Goal: Task Accomplishment & Management: Use online tool/utility

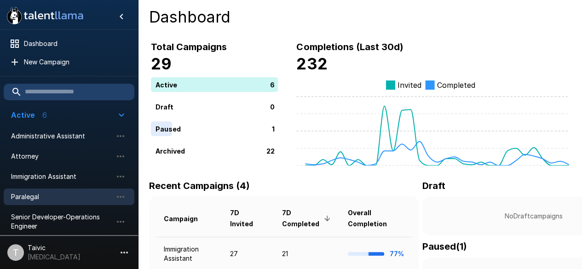
click at [46, 189] on div "Paralegal" at bounding box center [69, 197] width 131 height 17
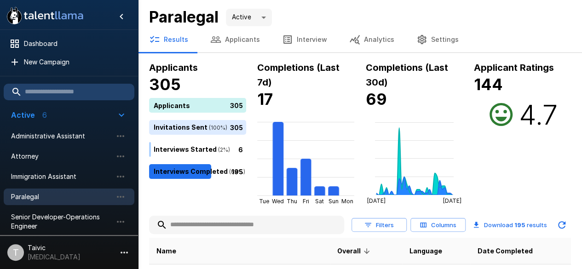
click at [229, 222] on input "text" at bounding box center [246, 225] width 195 height 17
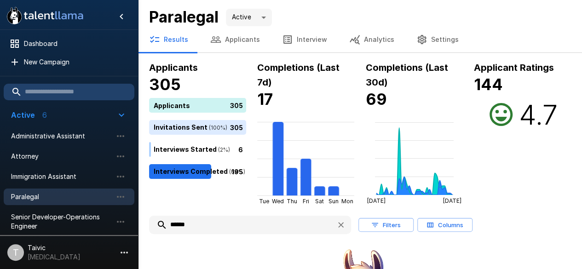
type input "******"
click at [210, 43] on icon "button" at bounding box center [215, 39] width 11 height 11
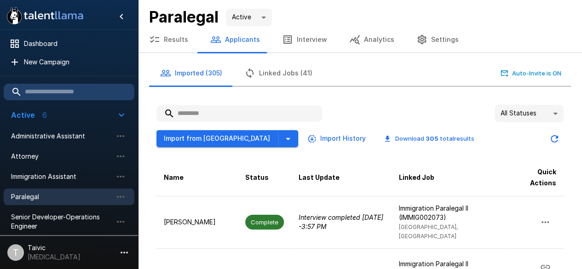
click at [205, 115] on input "text" at bounding box center [239, 113] width 166 height 17
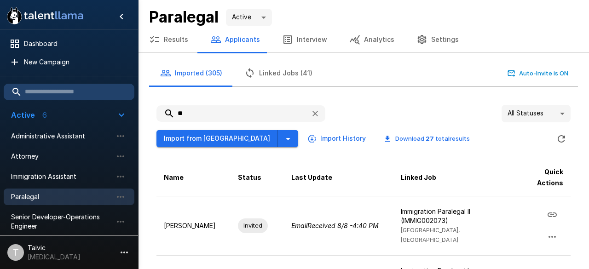
type input "*"
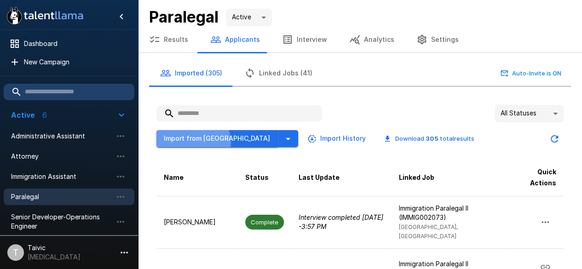
click at [192, 143] on button "Import from [GEOGRAPHIC_DATA]" at bounding box center [216, 138] width 121 height 17
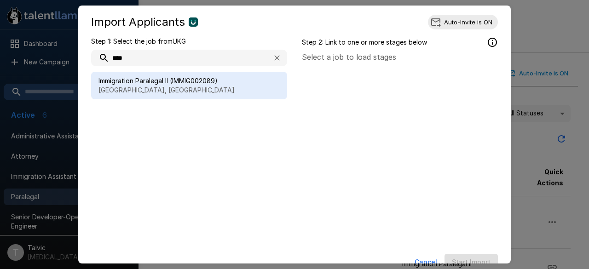
type input "****"
click at [191, 81] on span "Immigration Paralegal II (IMMIG002089)" at bounding box center [188, 80] width 181 height 9
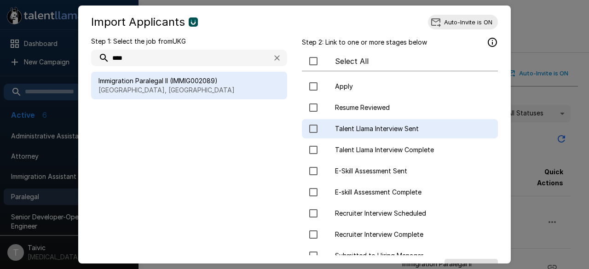
drag, startPoint x: 356, startPoint y: 137, endPoint x: 337, endPoint y: 126, distance: 21.6
click at [337, 126] on span "Talent Llama Interview Sent" at bounding box center [413, 128] width 156 height 9
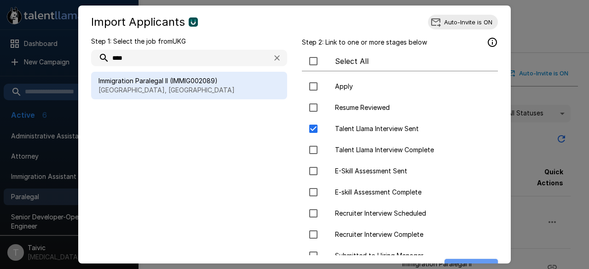
click at [458, 262] on button "Start Import" at bounding box center [470, 267] width 53 height 17
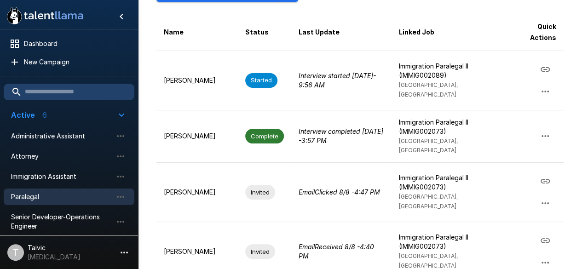
scroll to position [147, 0]
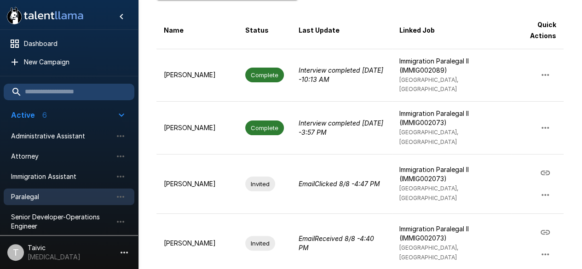
click at [167, 12] on th "Name" at bounding box center [196, 30] width 81 height 37
